Goal: Navigation & Orientation: Find specific page/section

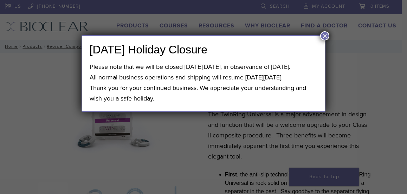
click at [324, 36] on button "×" at bounding box center [324, 35] width 9 height 9
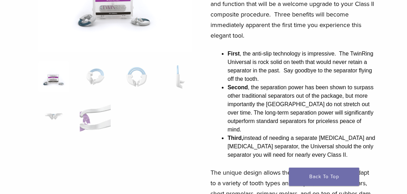
scroll to position [146, 0]
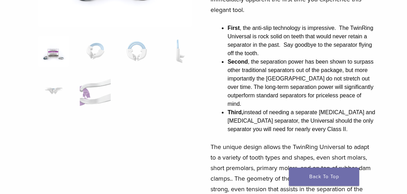
click at [54, 56] on img at bounding box center [53, 51] width 31 height 31
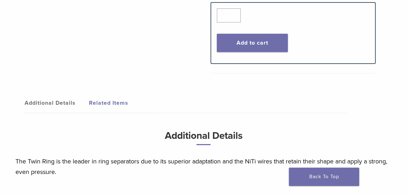
scroll to position [481, 0]
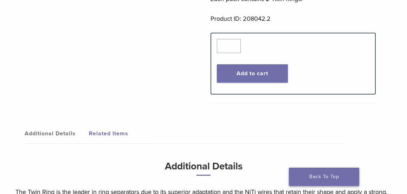
click at [319, 176] on link "Back To Top" at bounding box center [324, 176] width 70 height 18
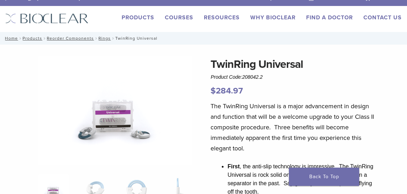
scroll to position [9, 0]
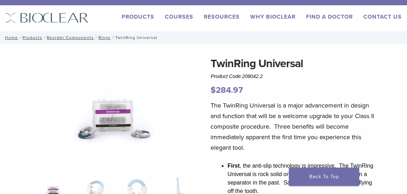
click at [136, 17] on link "Products" at bounding box center [137, 16] width 33 height 7
